Goal: Transaction & Acquisition: Purchase product/service

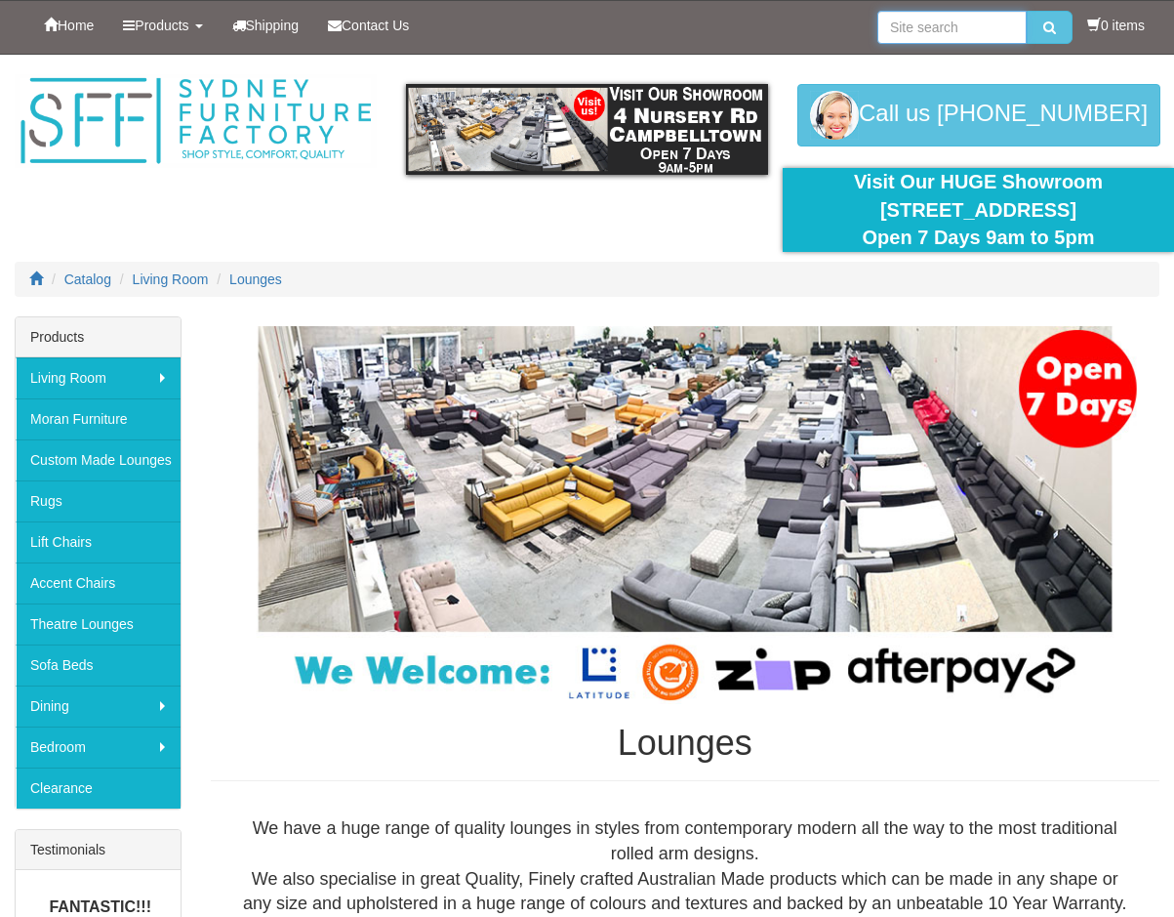
click at [925, 30] on input "search" at bounding box center [952, 27] width 149 height 33
type input "TORONTO"
click at [1027, 11] on button "submit" at bounding box center [1050, 27] width 46 height 33
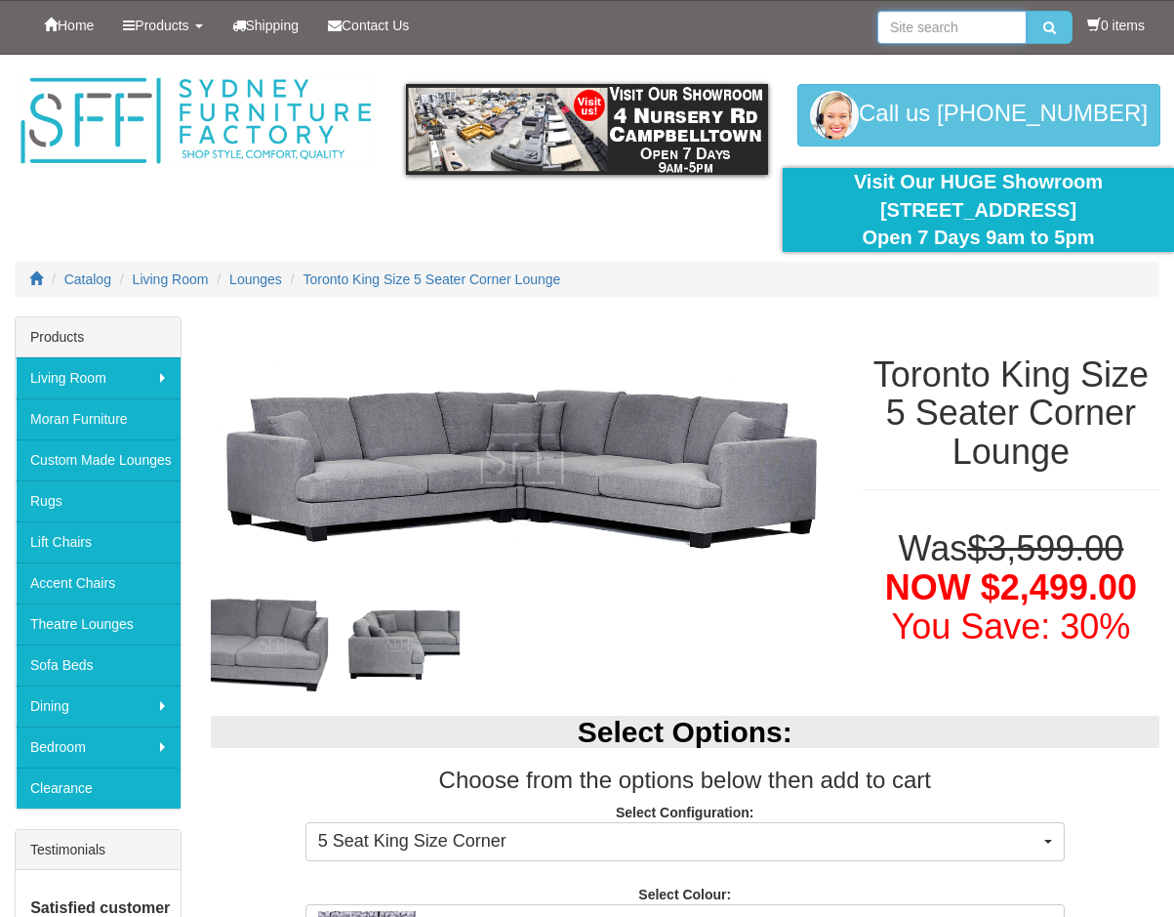
click at [945, 19] on input "search" at bounding box center [952, 27] width 149 height 33
type input "VALENCAI"
click at [1027, 11] on button "submit" at bounding box center [1050, 27] width 46 height 33
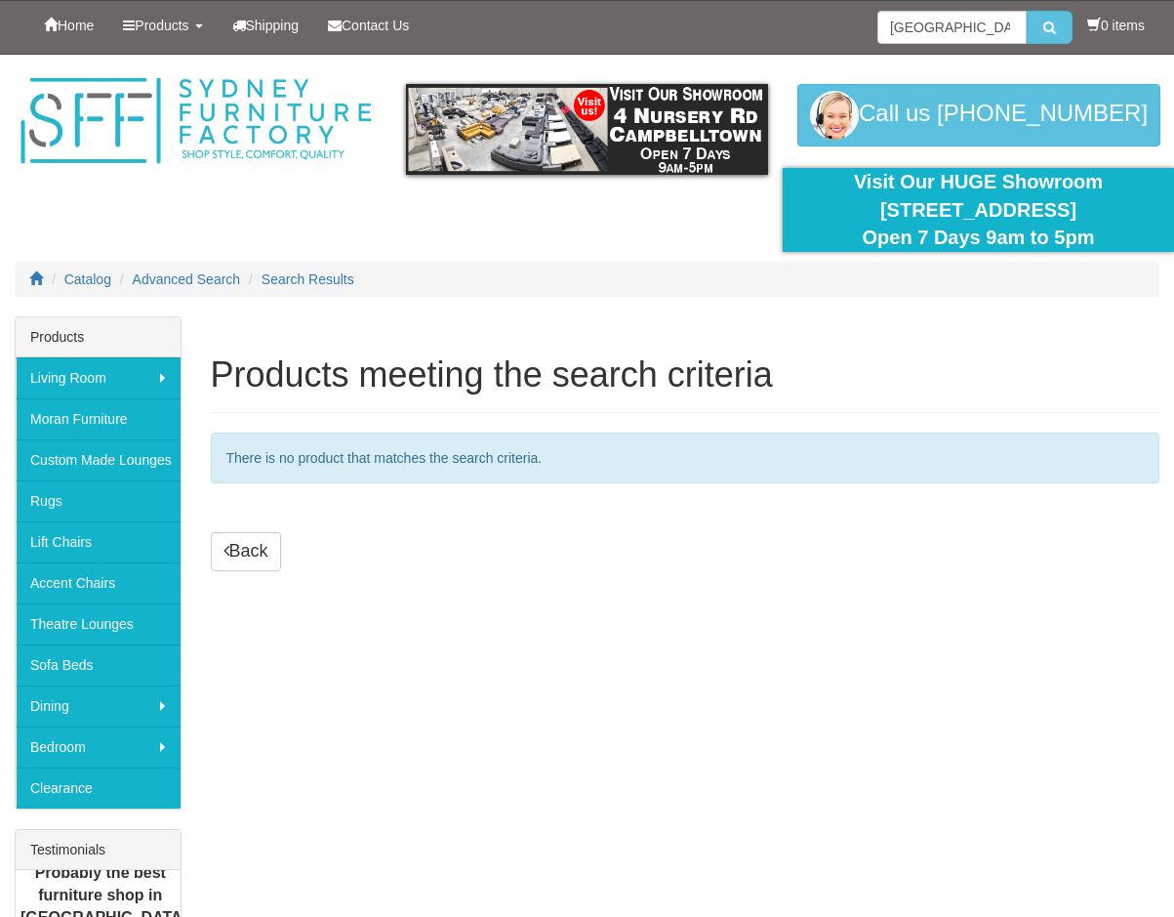
type input "VALENCIA"
click at [1027, 11] on button "submit" at bounding box center [1050, 27] width 46 height 33
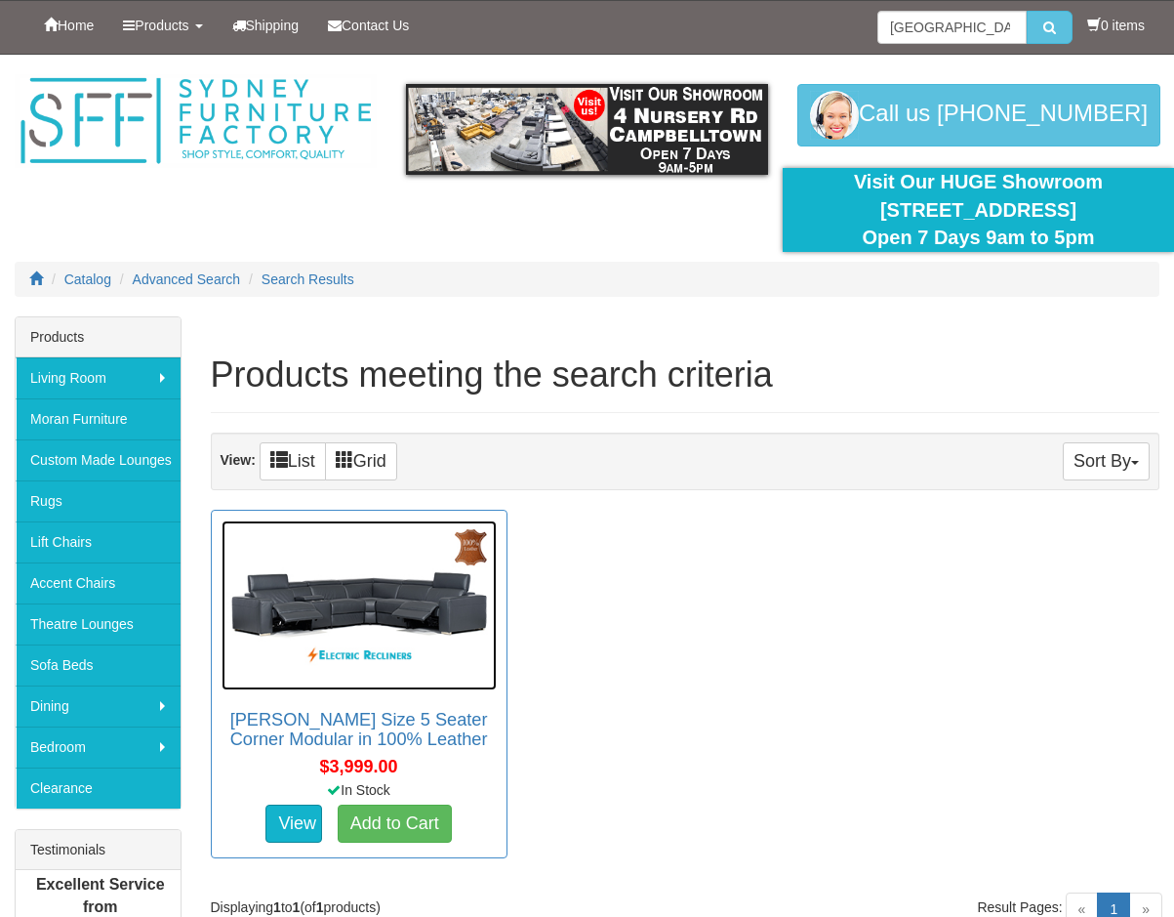
click at [412, 565] on img at bounding box center [359, 604] width 275 height 169
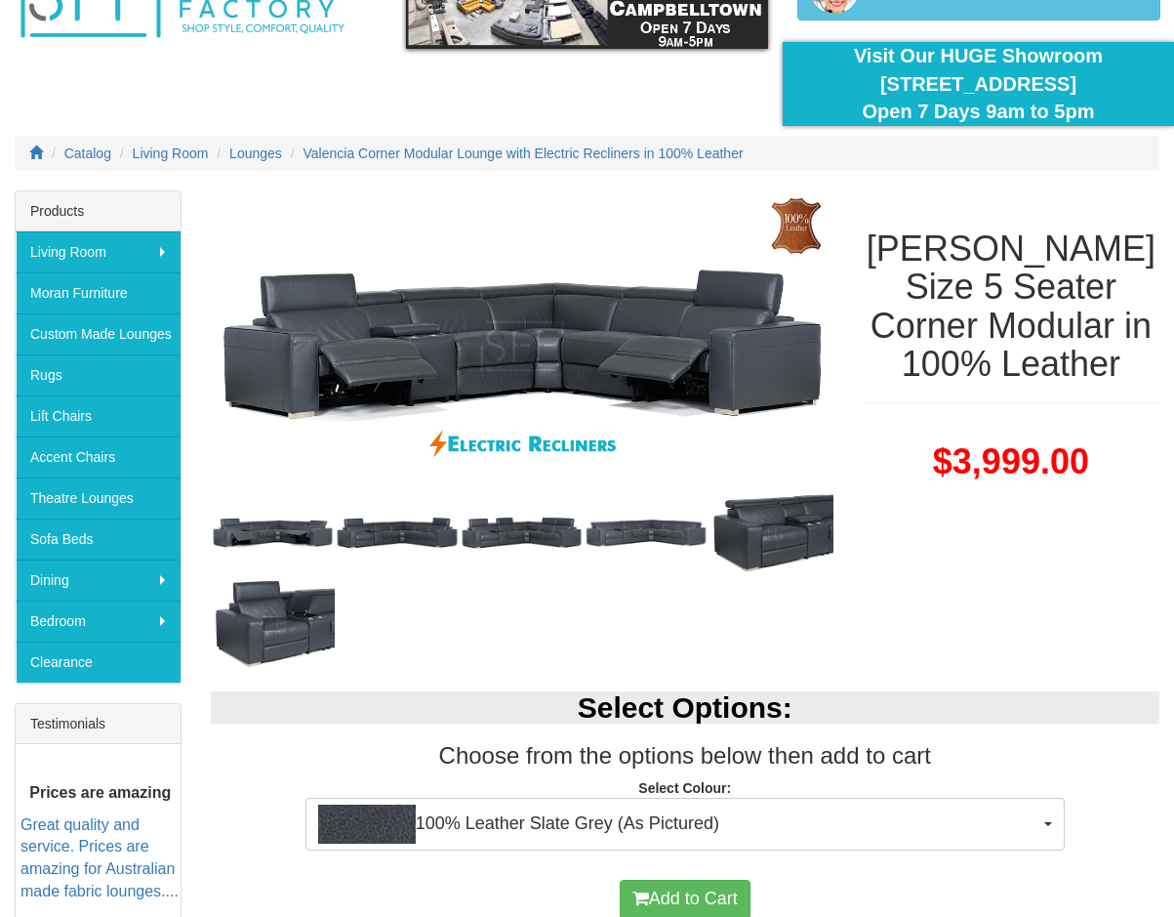
scroll to position [390, 0]
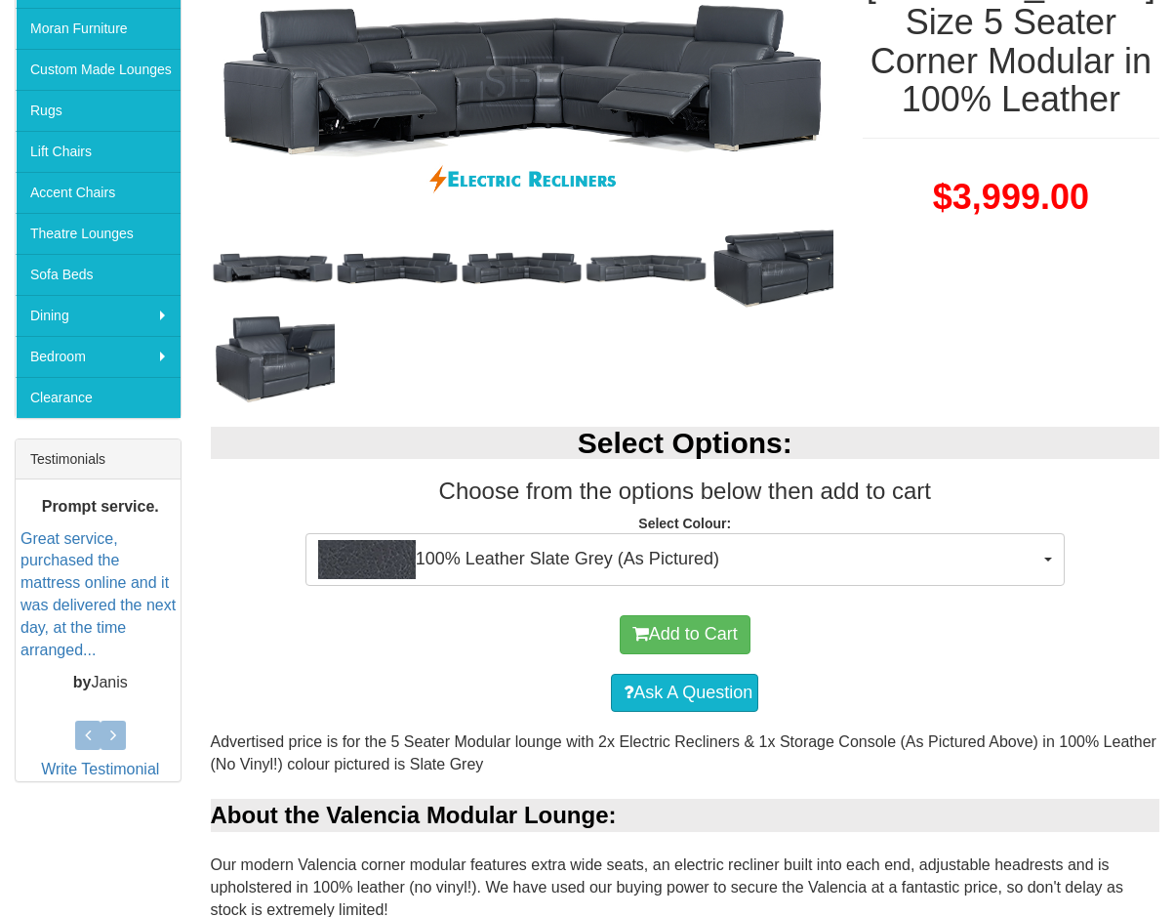
click at [1141, 806] on div "About the Valencia Modular Lounge:" at bounding box center [686, 815] width 950 height 33
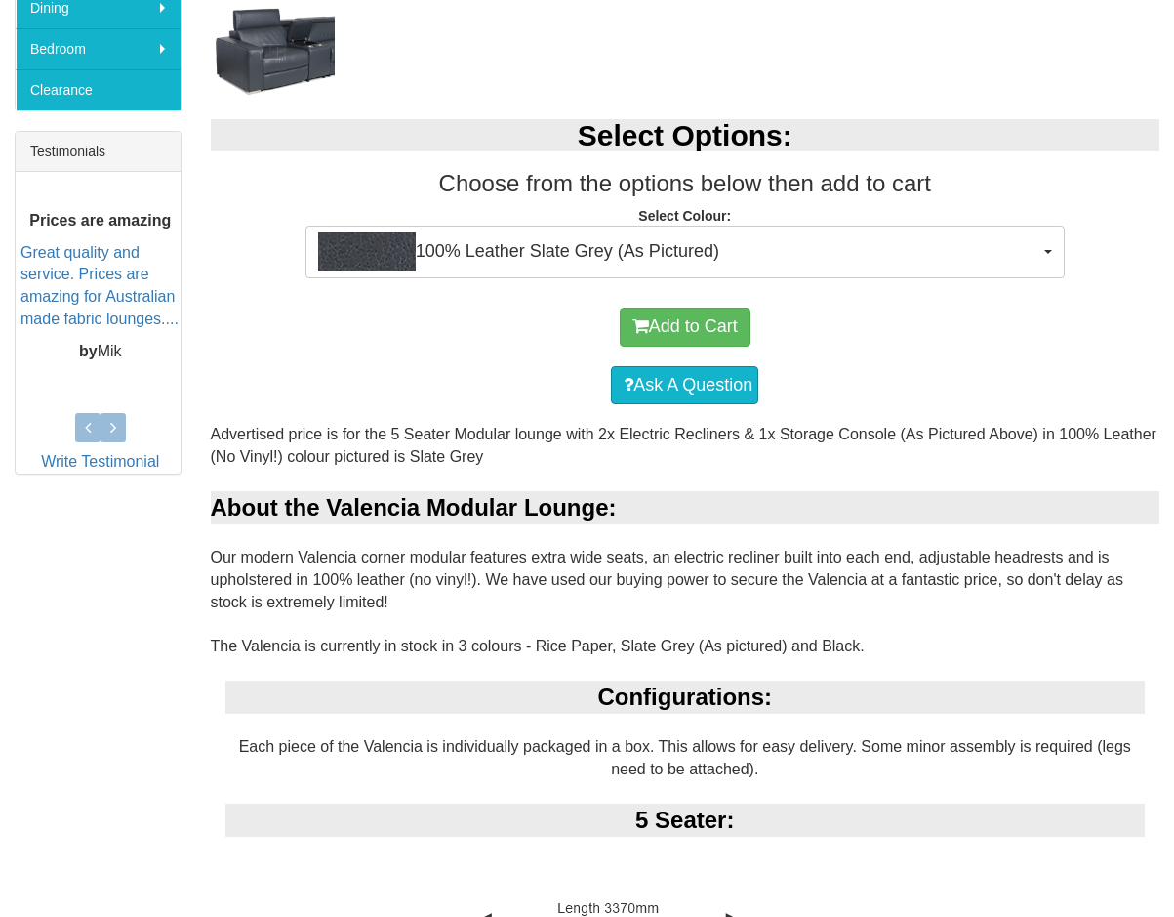
scroll to position [411, 0]
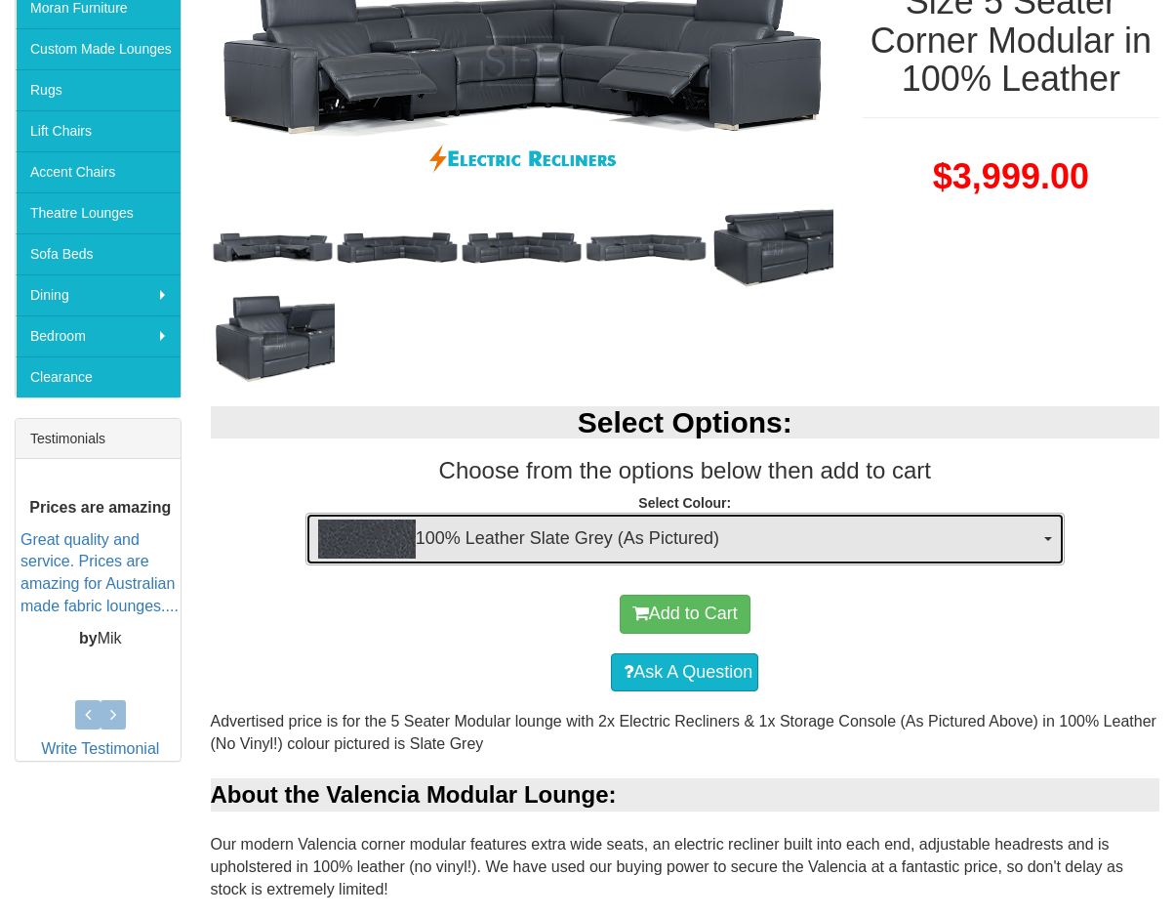
click at [761, 542] on span "100% Leather Slate Grey (As Pictured)" at bounding box center [678, 538] width 721 height 39
